Goal: Task Accomplishment & Management: Manage account settings

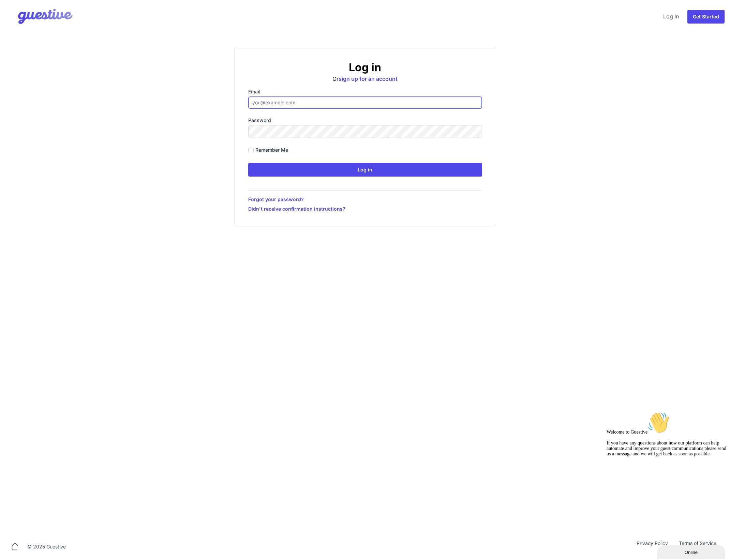
type input "[EMAIL_ADDRESS][DOMAIN_NAME]"
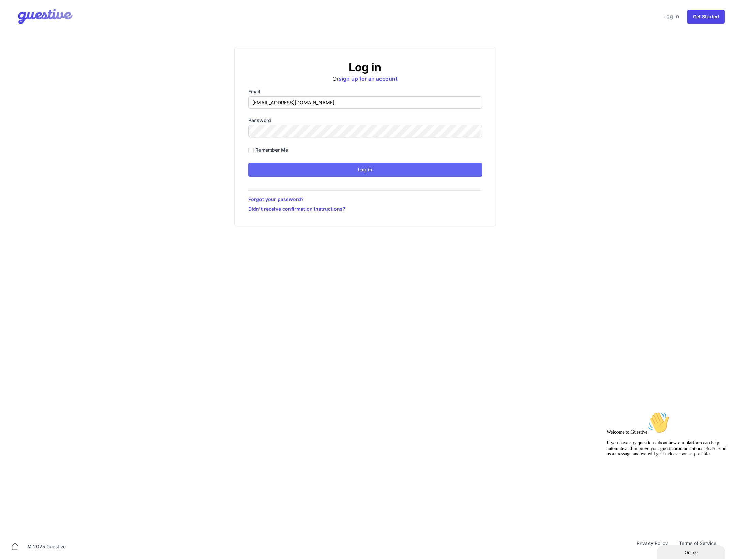
click at [357, 170] on input "Log in" at bounding box center [365, 170] width 234 height 14
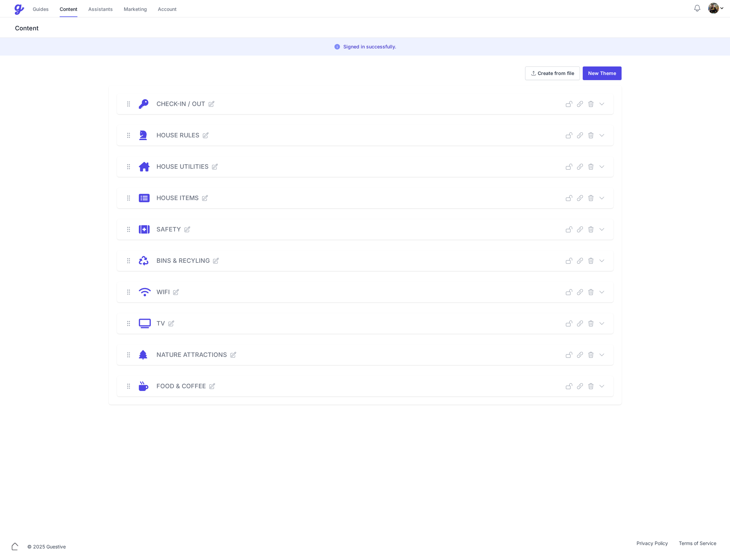
click at [715, 9] on img "Profile Menu" at bounding box center [713, 8] width 11 height 11
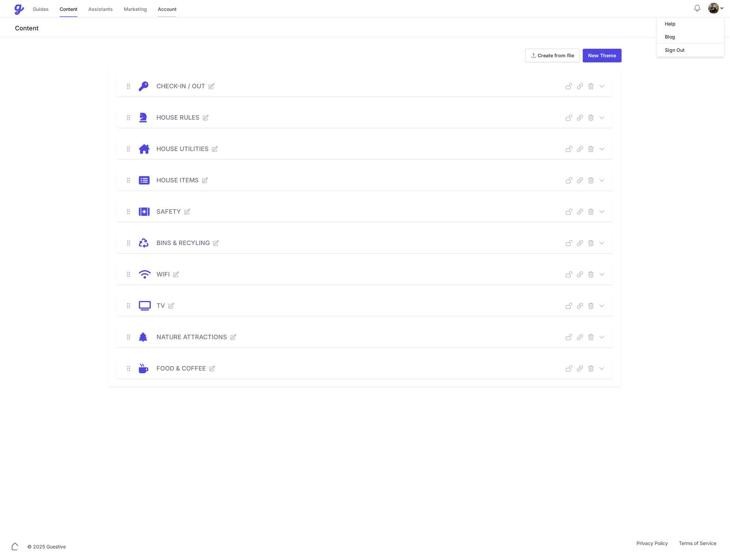
click at [170, 11] on link "Account" at bounding box center [167, 9] width 19 height 15
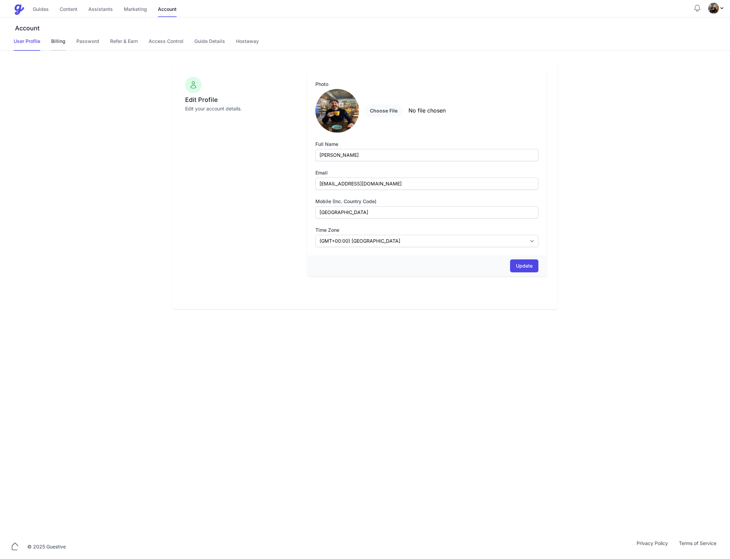
click at [57, 41] on link "Billing" at bounding box center [58, 44] width 14 height 13
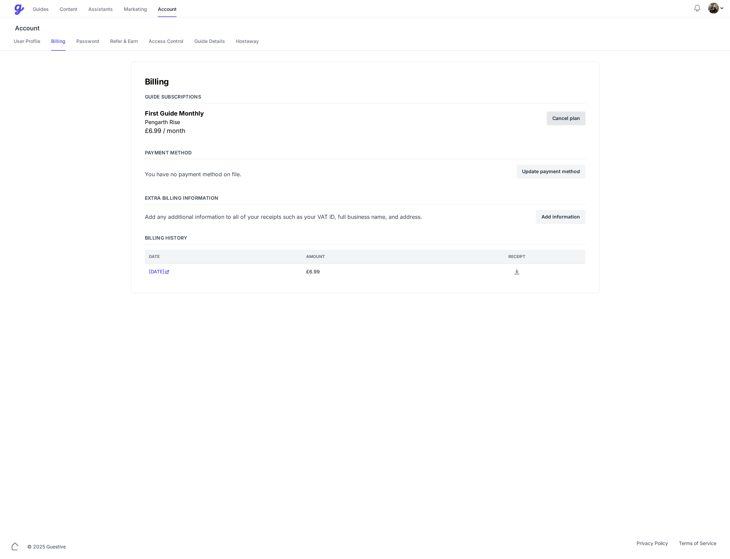
click at [572, 119] on link "Cancel plan" at bounding box center [566, 119] width 39 height 14
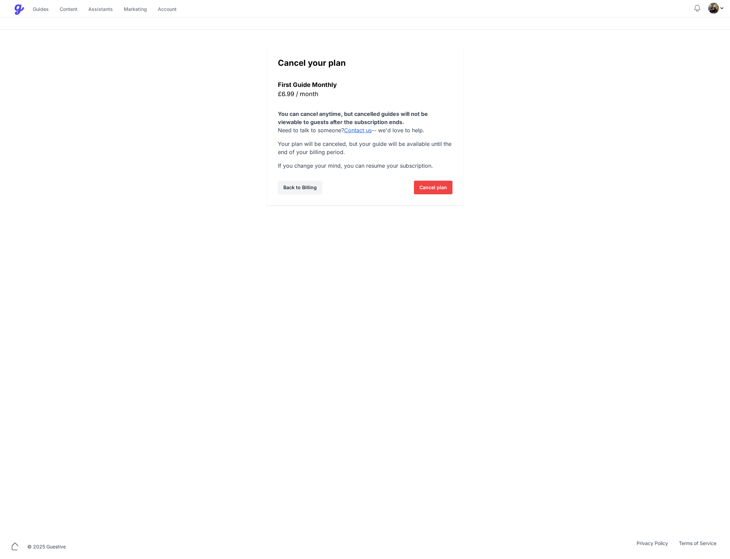
click at [432, 187] on span "Cancel plan" at bounding box center [433, 188] width 28 height 14
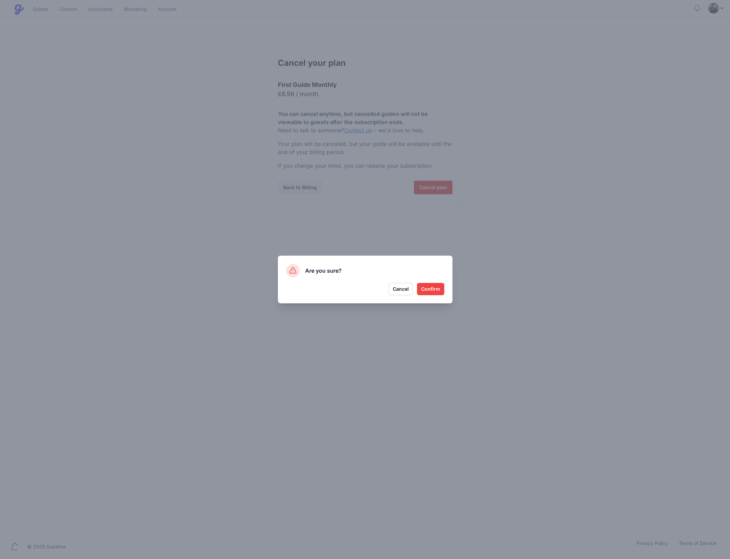
click at [434, 289] on button "Confirm" at bounding box center [430, 289] width 27 height 12
